Goal: Check status: Check status

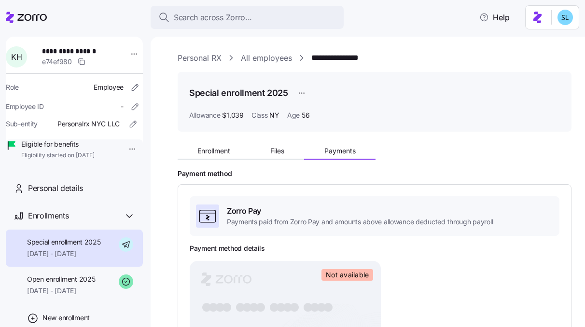
scroll to position [27, 0]
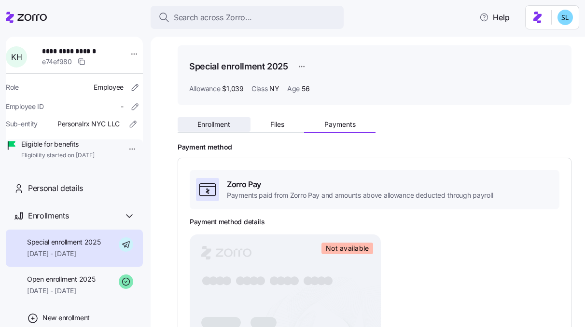
click at [226, 127] on span "Enrollment" at bounding box center [213, 124] width 33 height 7
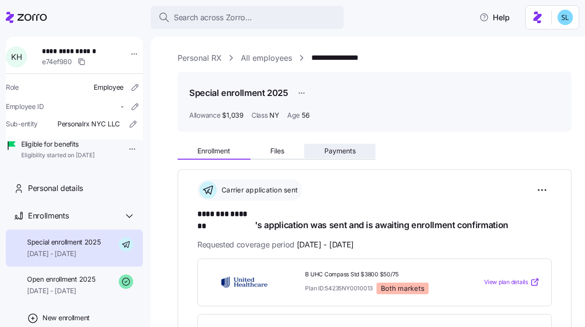
click at [340, 148] on span "Payments" at bounding box center [339, 151] width 31 height 7
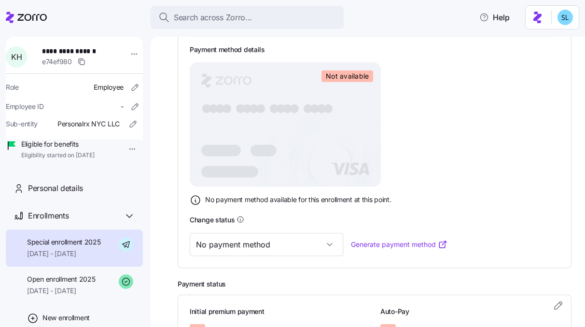
scroll to position [281, 0]
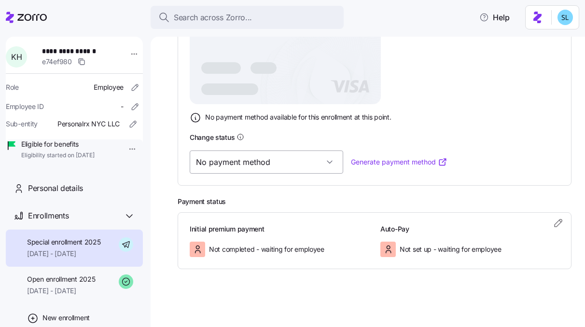
click at [285, 161] on input "No payment method" at bounding box center [267, 162] width 154 height 23
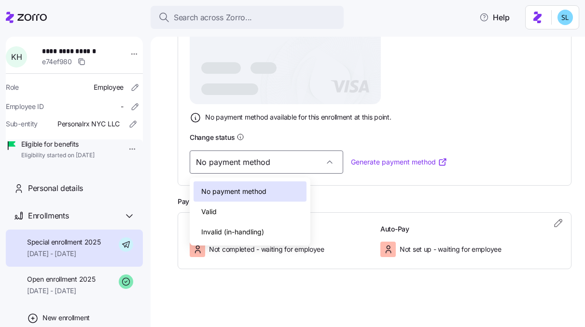
click at [285, 215] on div "Valid" at bounding box center [250, 212] width 113 height 20
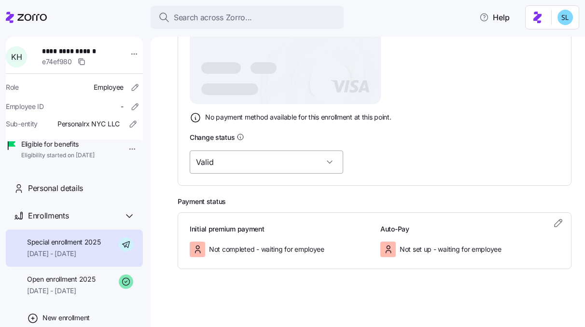
click at [286, 160] on input "Valid" at bounding box center [267, 162] width 154 height 23
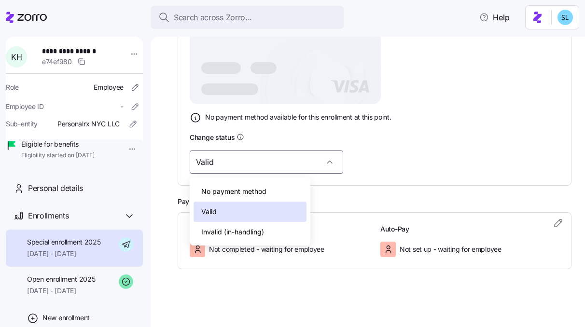
click at [285, 184] on div "No payment method" at bounding box center [250, 192] width 113 height 20
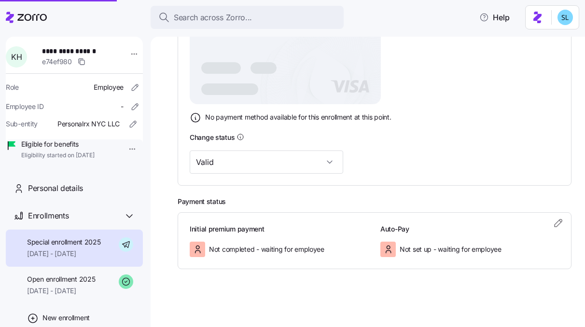
type input "No payment method"
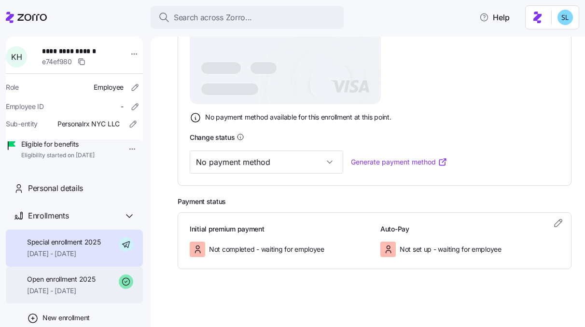
click at [91, 284] on span "Open enrollment 2025" at bounding box center [61, 280] width 68 height 10
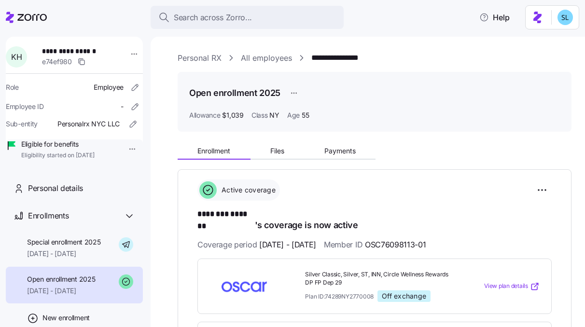
scroll to position [73, 0]
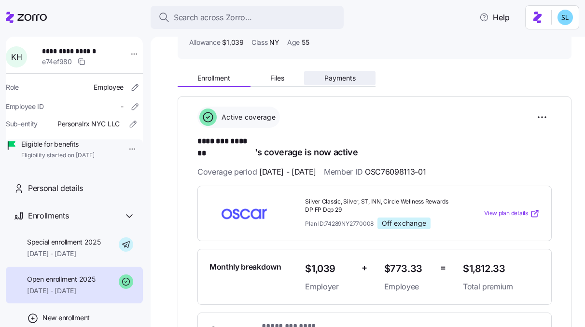
click at [337, 78] on span "Payments" at bounding box center [339, 78] width 31 height 7
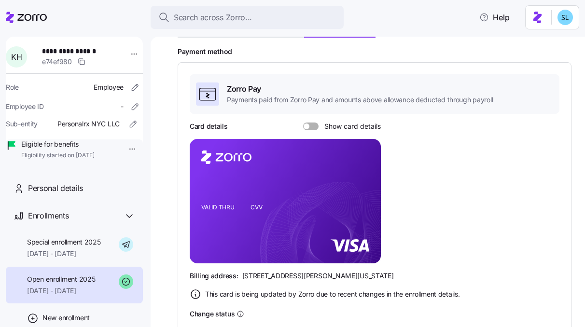
scroll to position [189, 0]
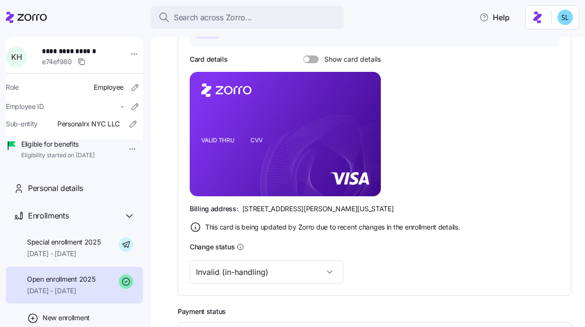
click at [267, 286] on div "Zorro Pay Payments paid from Zorro Pay and amounts above allowance deducted thr…" at bounding box center [375, 145] width 394 height 301
click at [268, 276] on input "Invalid (in-handling)" at bounding box center [267, 272] width 154 height 23
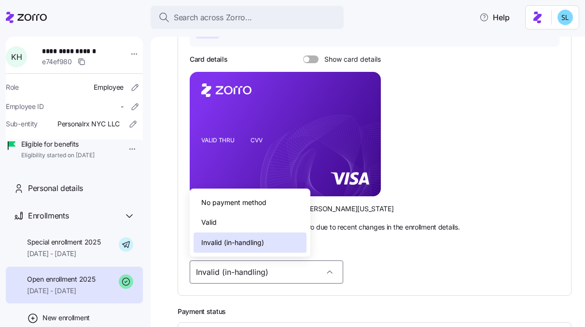
click at [394, 265] on div "Invalid (in-handling)" at bounding box center [375, 272] width 370 height 23
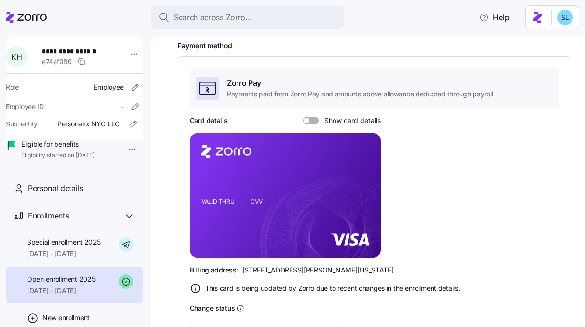
scroll to position [38, 0]
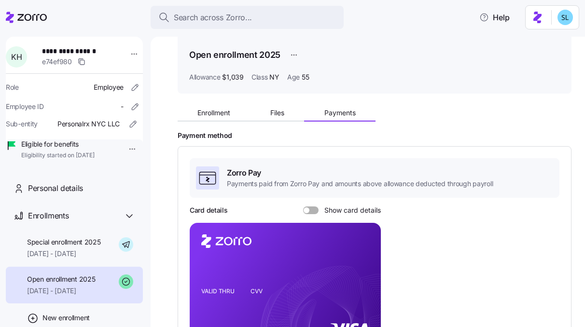
click at [72, 49] on span "**********" at bounding box center [74, 51] width 64 height 10
copy span "**********"
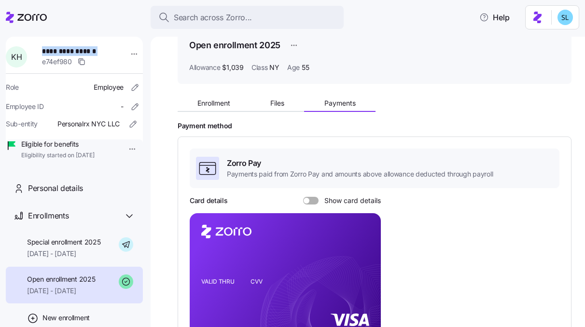
scroll to position [0, 0]
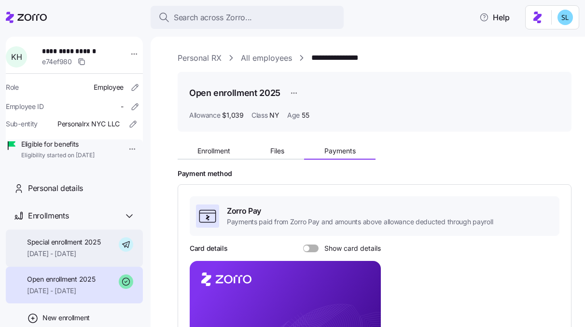
click at [16, 267] on div "Special enrollment 2025 09/01/2025 - 12/31/2025" at bounding box center [74, 248] width 137 height 37
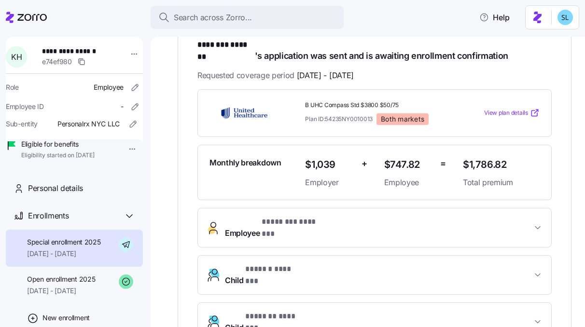
scroll to position [245, 0]
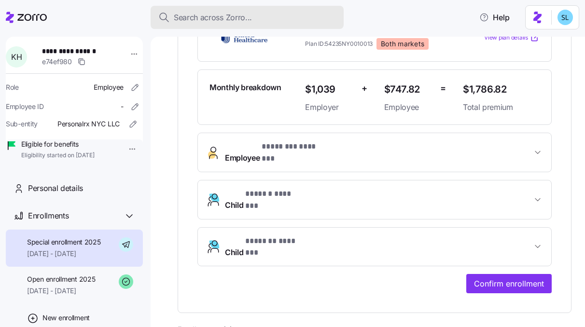
click at [181, 25] on button "Search across Zorro..." at bounding box center [247, 17] width 193 height 23
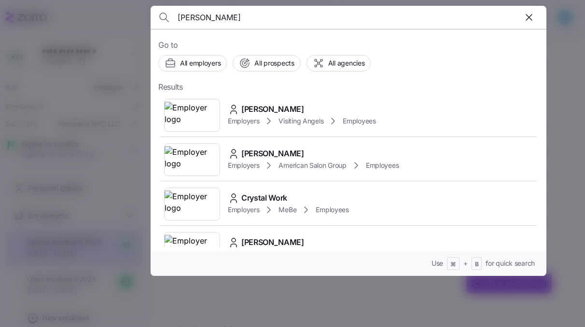
type input "Crystal Jantti"
click at [267, 112] on span "Crystal Jantti" at bounding box center [272, 109] width 63 height 12
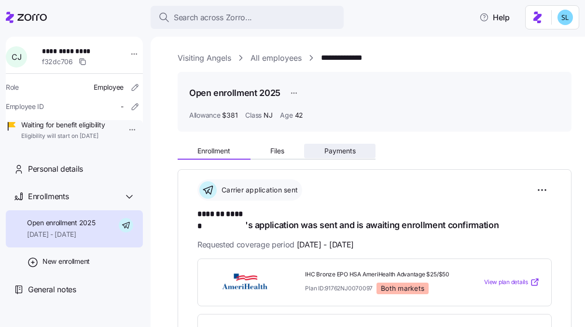
click at [343, 155] on button "Payments" at bounding box center [339, 151] width 71 height 14
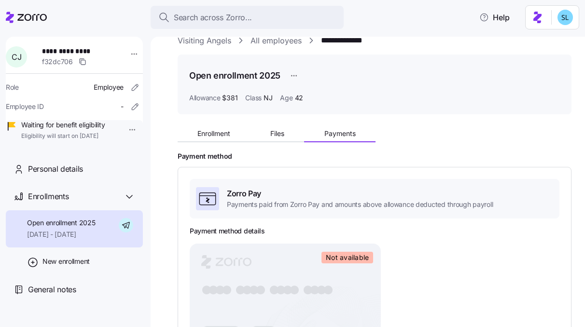
scroll to position [16, 0]
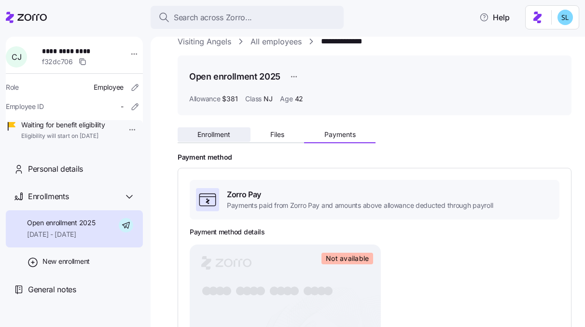
click at [210, 129] on button "Enrollment" at bounding box center [214, 134] width 73 height 14
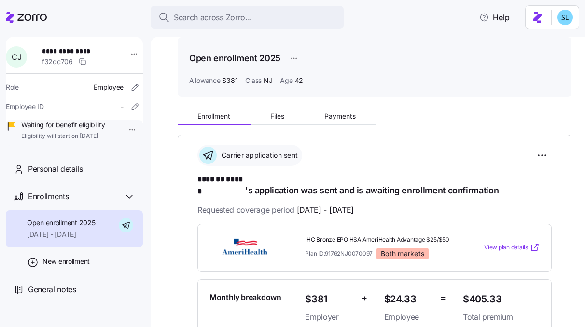
scroll to position [193, 0]
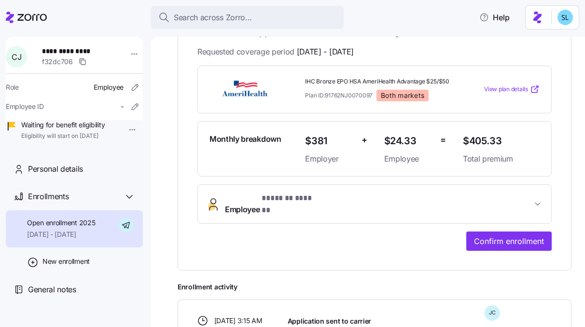
click at [299, 185] on button "Employee * ******* ****** *" at bounding box center [374, 204] width 353 height 39
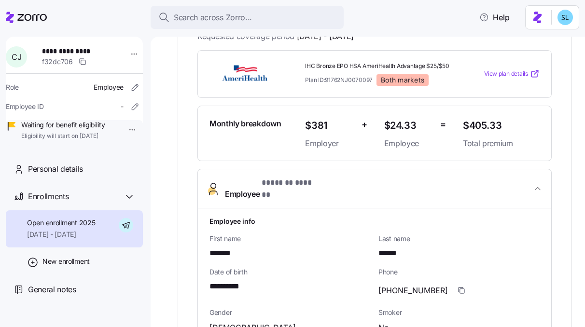
scroll to position [209, 0]
click at [246, 281] on span "**********" at bounding box center [231, 287] width 42 height 12
copy span "****"
